Goal: Navigation & Orientation: Find specific page/section

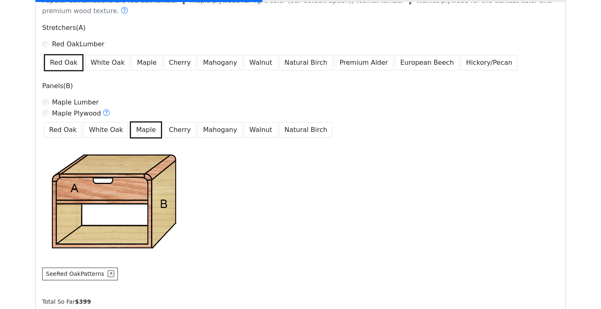
scroll to position [492, 0]
